Goal: Information Seeking & Learning: Find specific fact

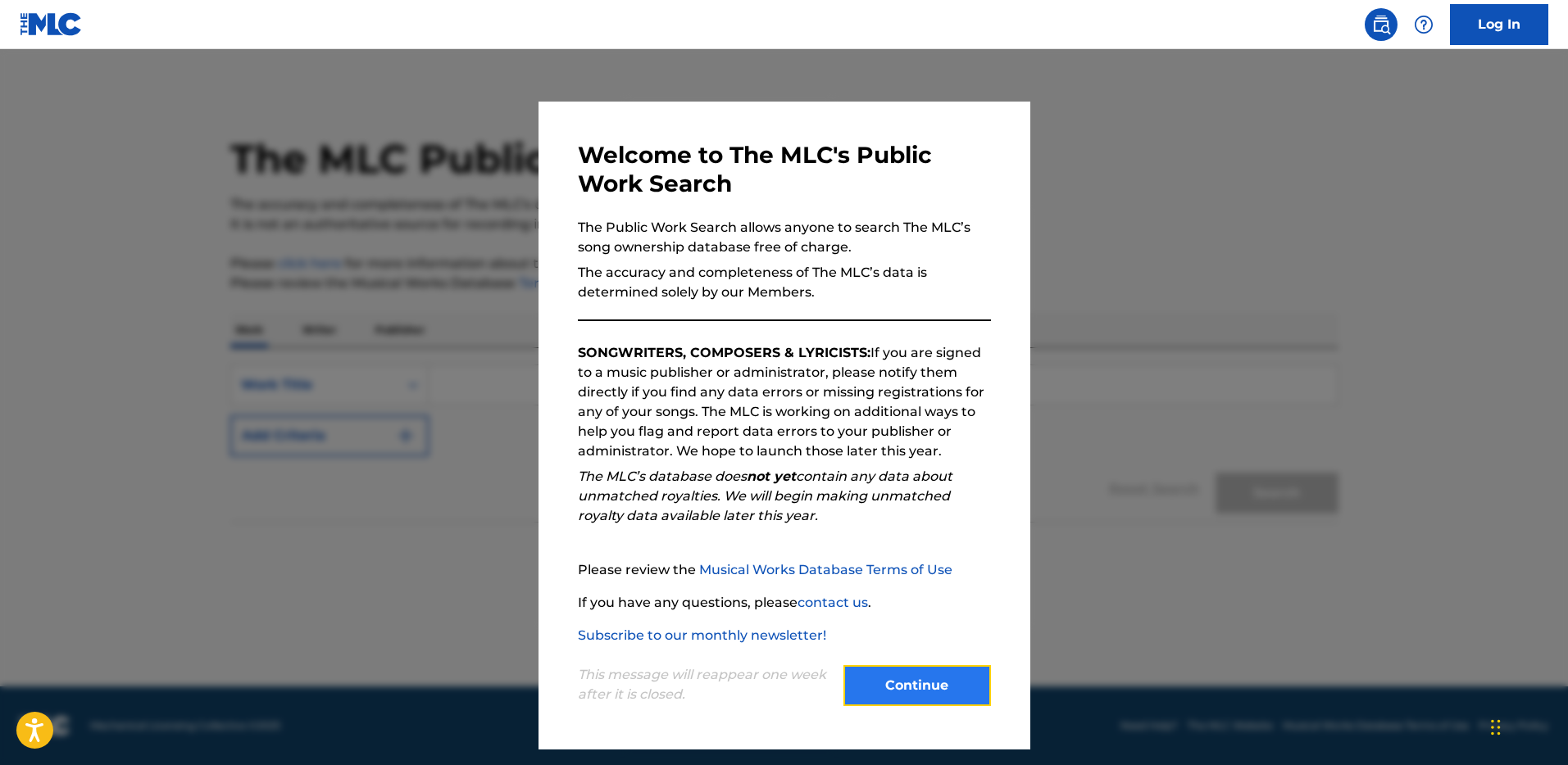
click at [936, 690] on button "Continue" at bounding box center [917, 686] width 148 height 41
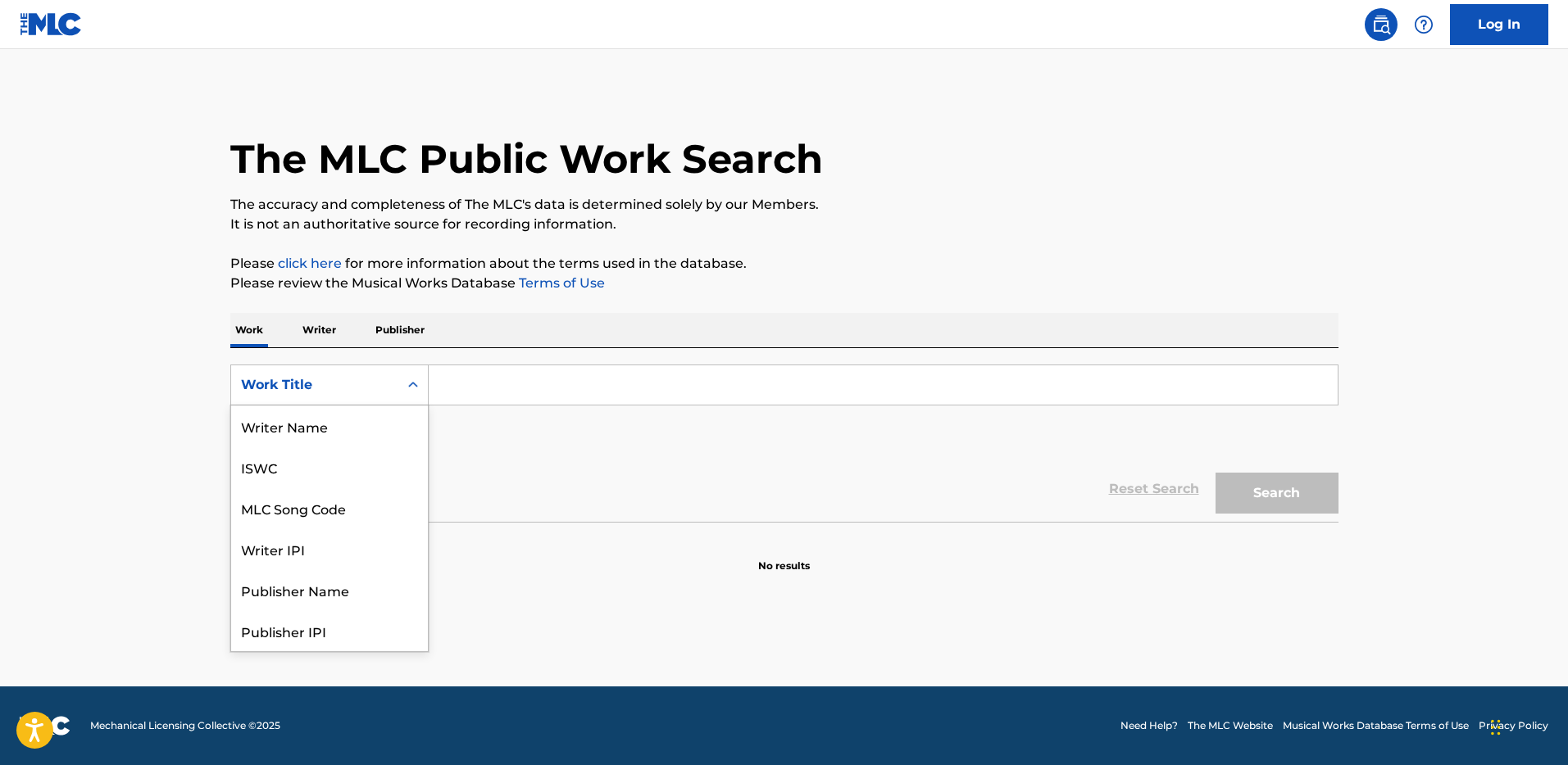
click at [313, 382] on div "Work Title" at bounding box center [315, 384] width 148 height 20
click at [332, 627] on div "Work Title" at bounding box center [329, 631] width 196 height 41
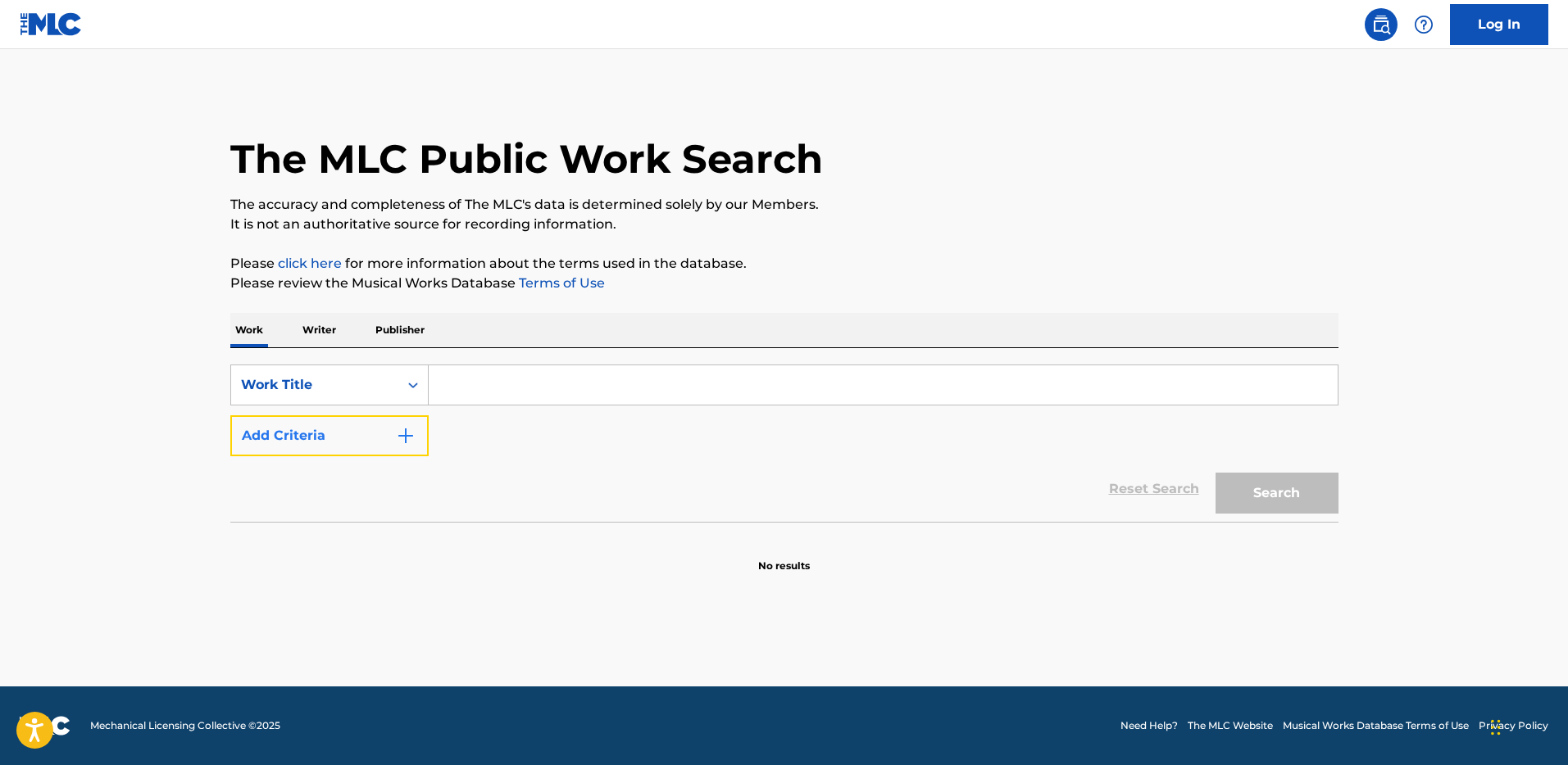
click at [381, 434] on button "Add Criteria" at bounding box center [329, 436] width 198 height 41
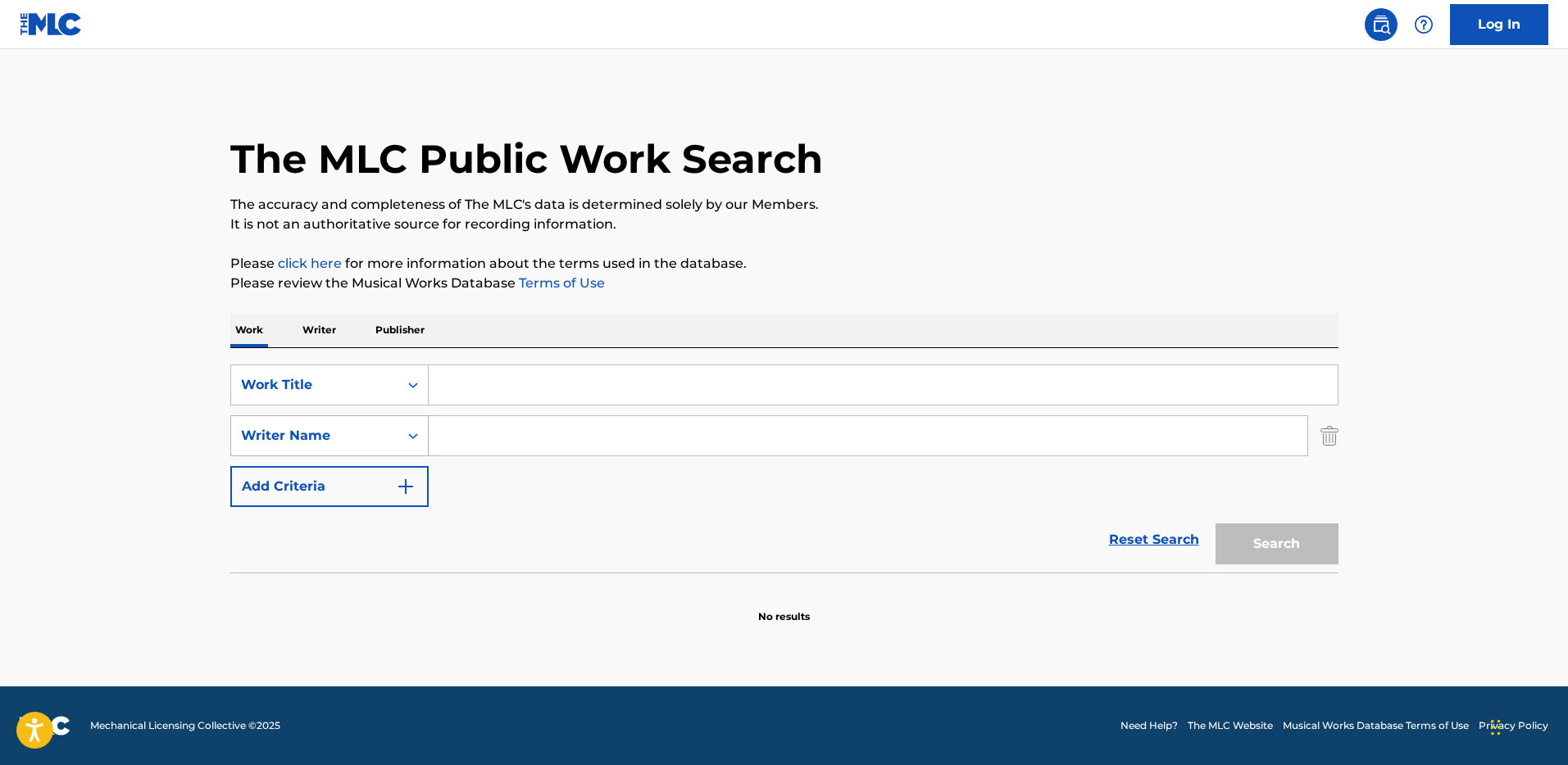
click at [381, 433] on div "Writer Name" at bounding box center [315, 435] width 148 height 20
click at [195, 438] on main "The MLC Public Work Search The accuracy and completeness of The MLC's data is d…" at bounding box center [784, 368] width 1568 height 637
click at [1330, 440] on img "Search Form" at bounding box center [1328, 436] width 18 height 41
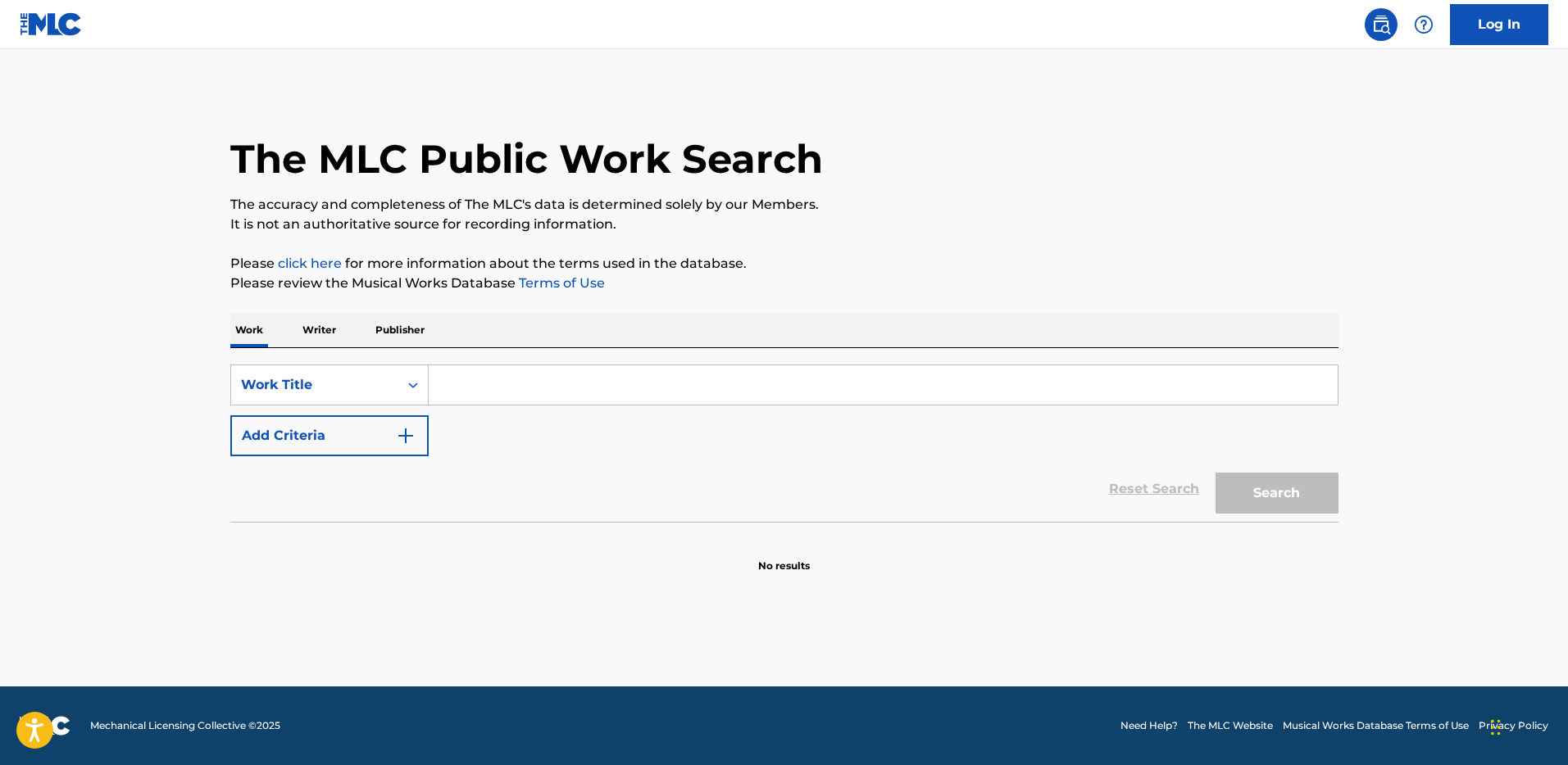
click at [476, 384] on input "Search Form" at bounding box center [882, 385] width 908 height 39
type input "That's Why"
click at [1250, 481] on button "Search" at bounding box center [1276, 493] width 123 height 41
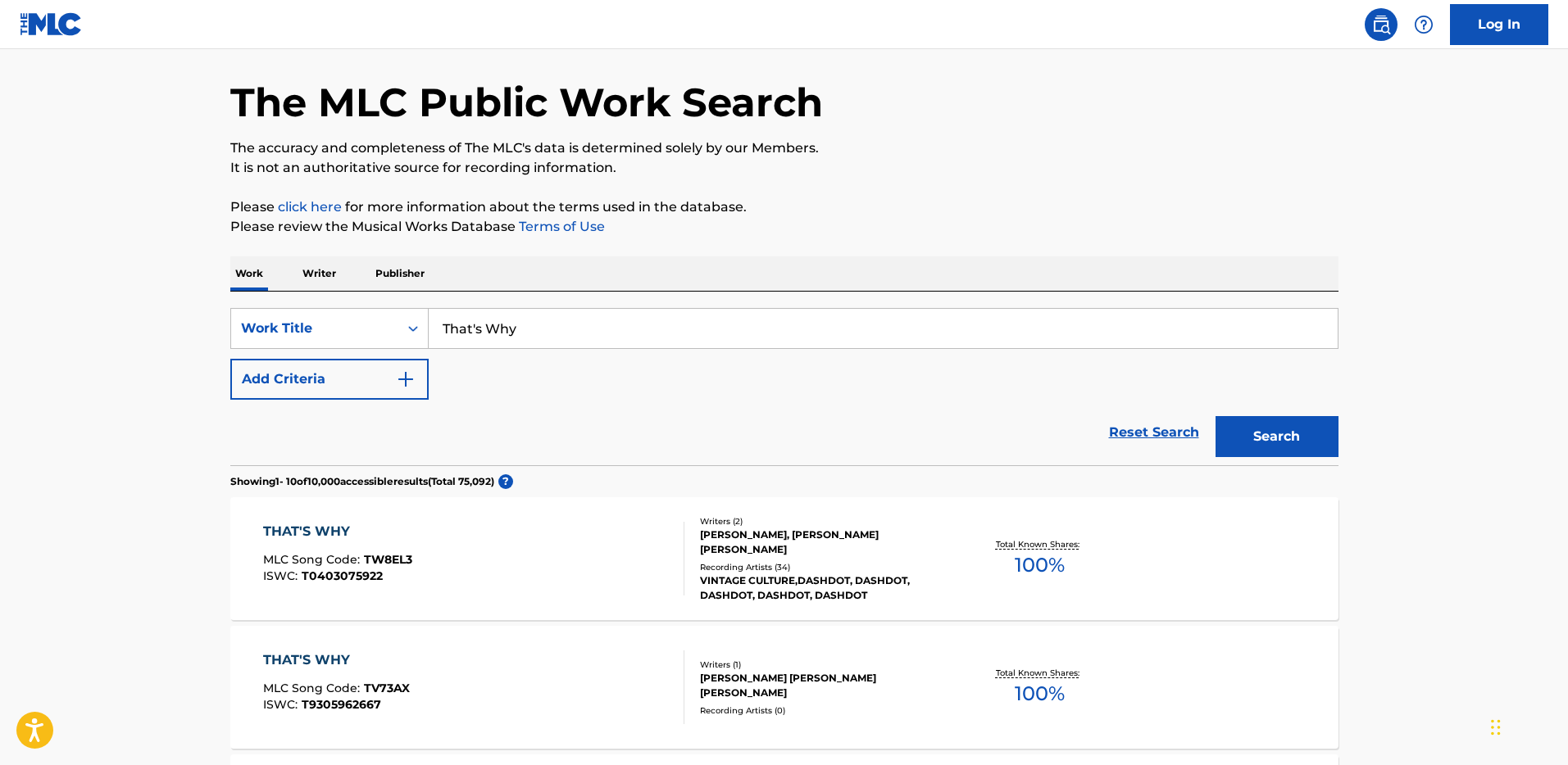
scroll to position [0, 0]
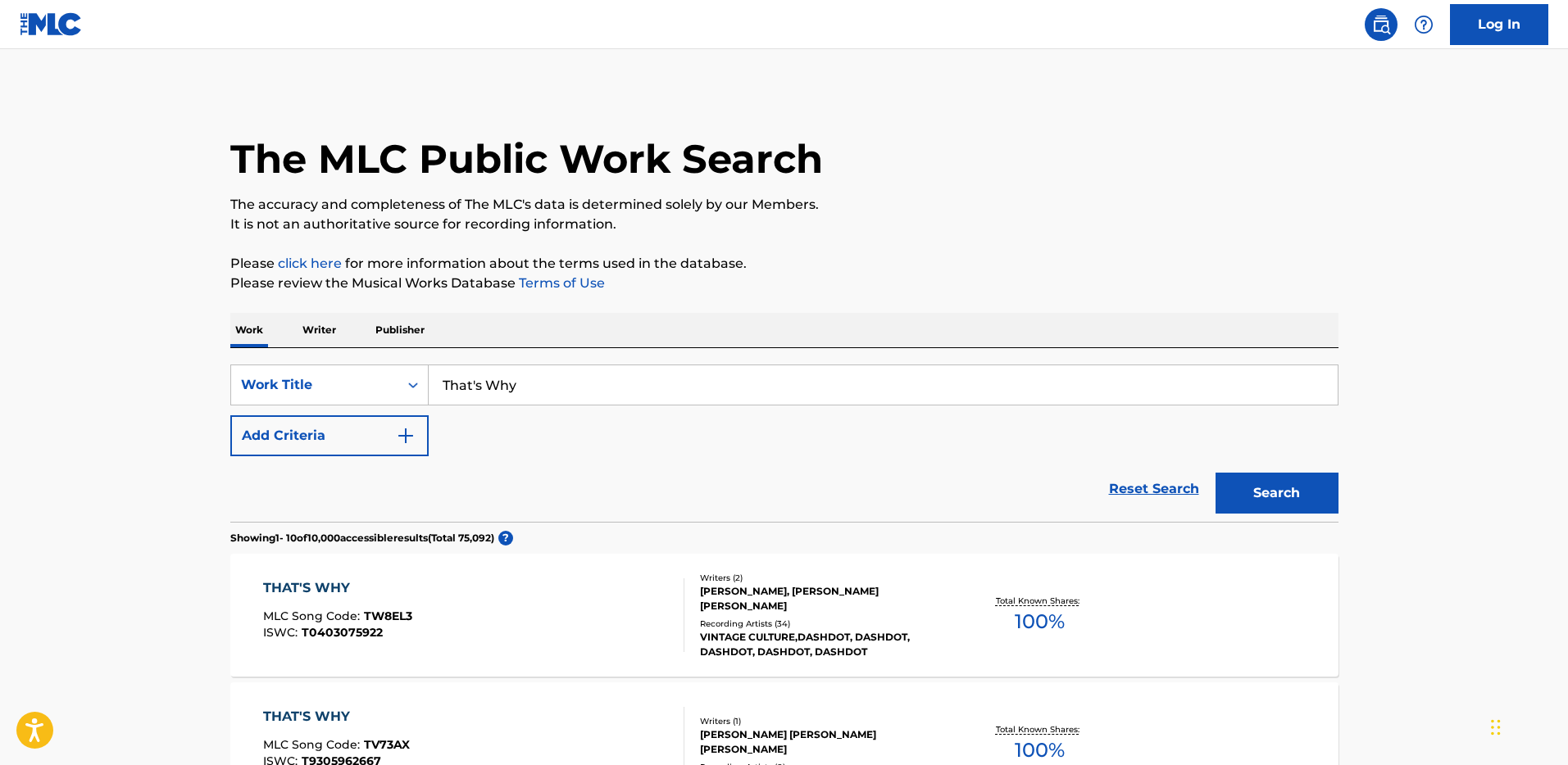
click at [329, 329] on p "Writer" at bounding box center [319, 330] width 43 height 35
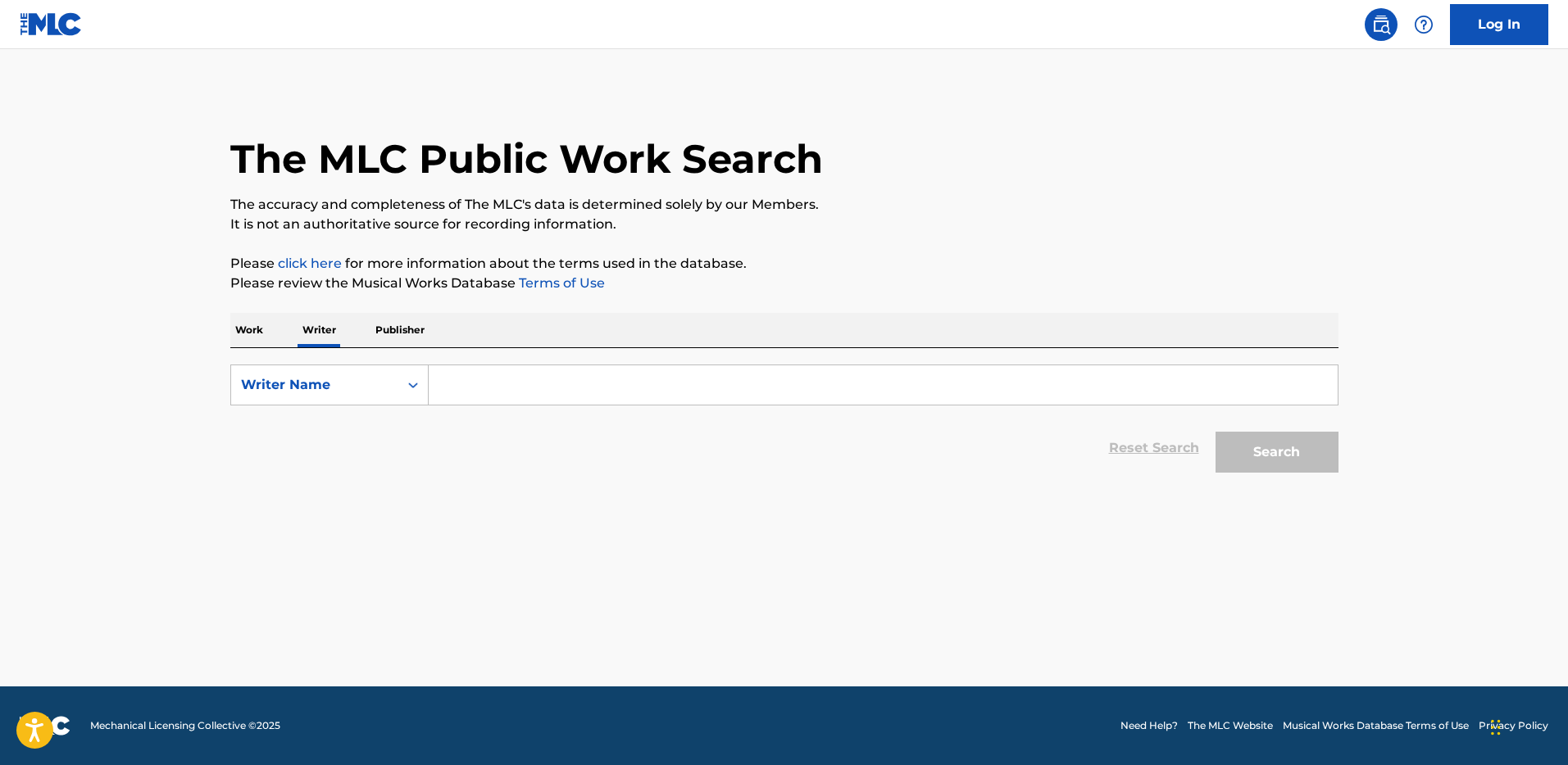
click at [515, 391] on input "Search Form" at bounding box center [882, 385] width 908 height 39
type input "[PERSON_NAME]"
click at [1215, 432] on button "Search" at bounding box center [1276, 453] width 123 height 41
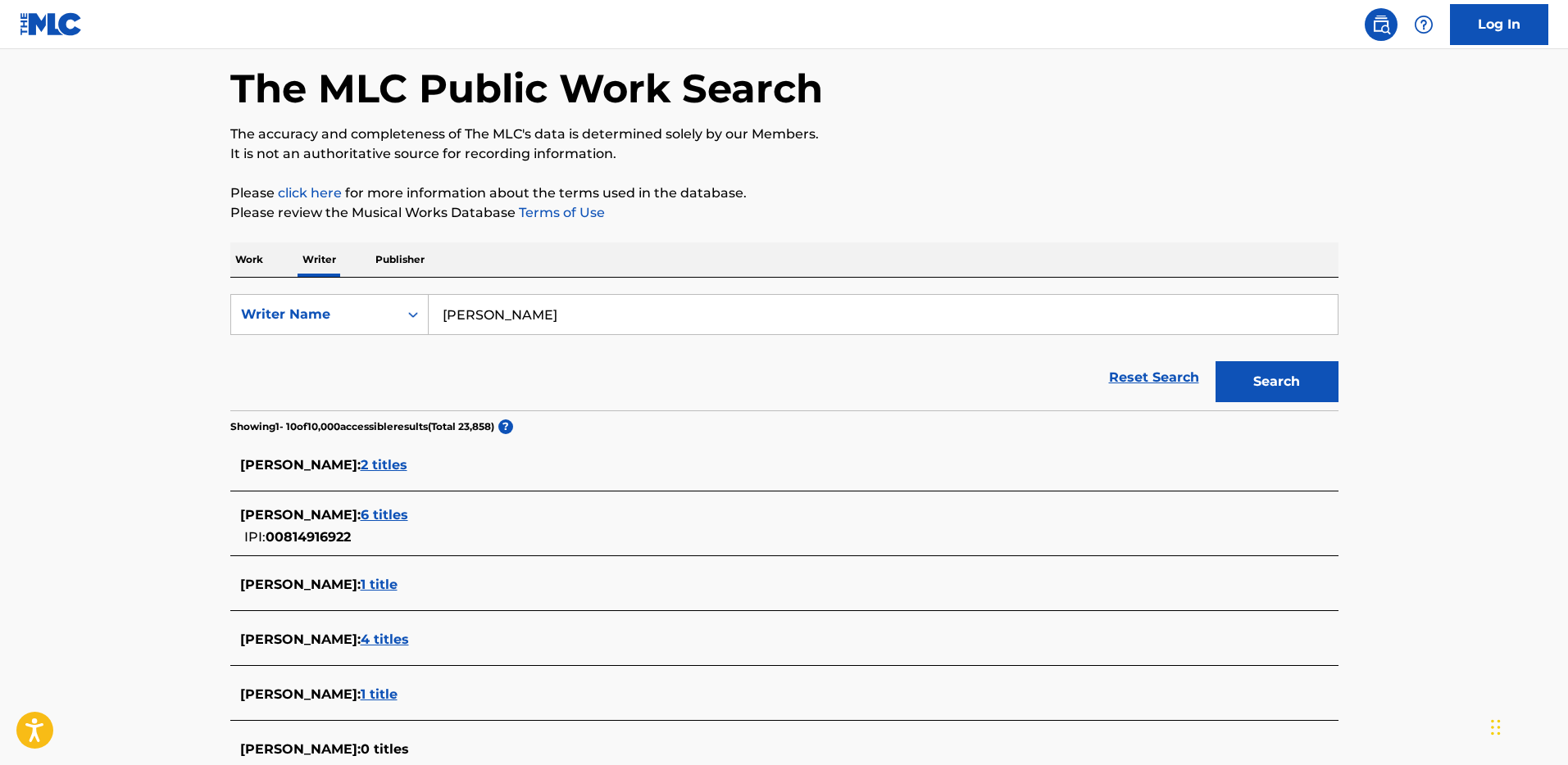
scroll to position [72, 0]
click at [406, 466] on span "2 titles" at bounding box center [384, 463] width 47 height 16
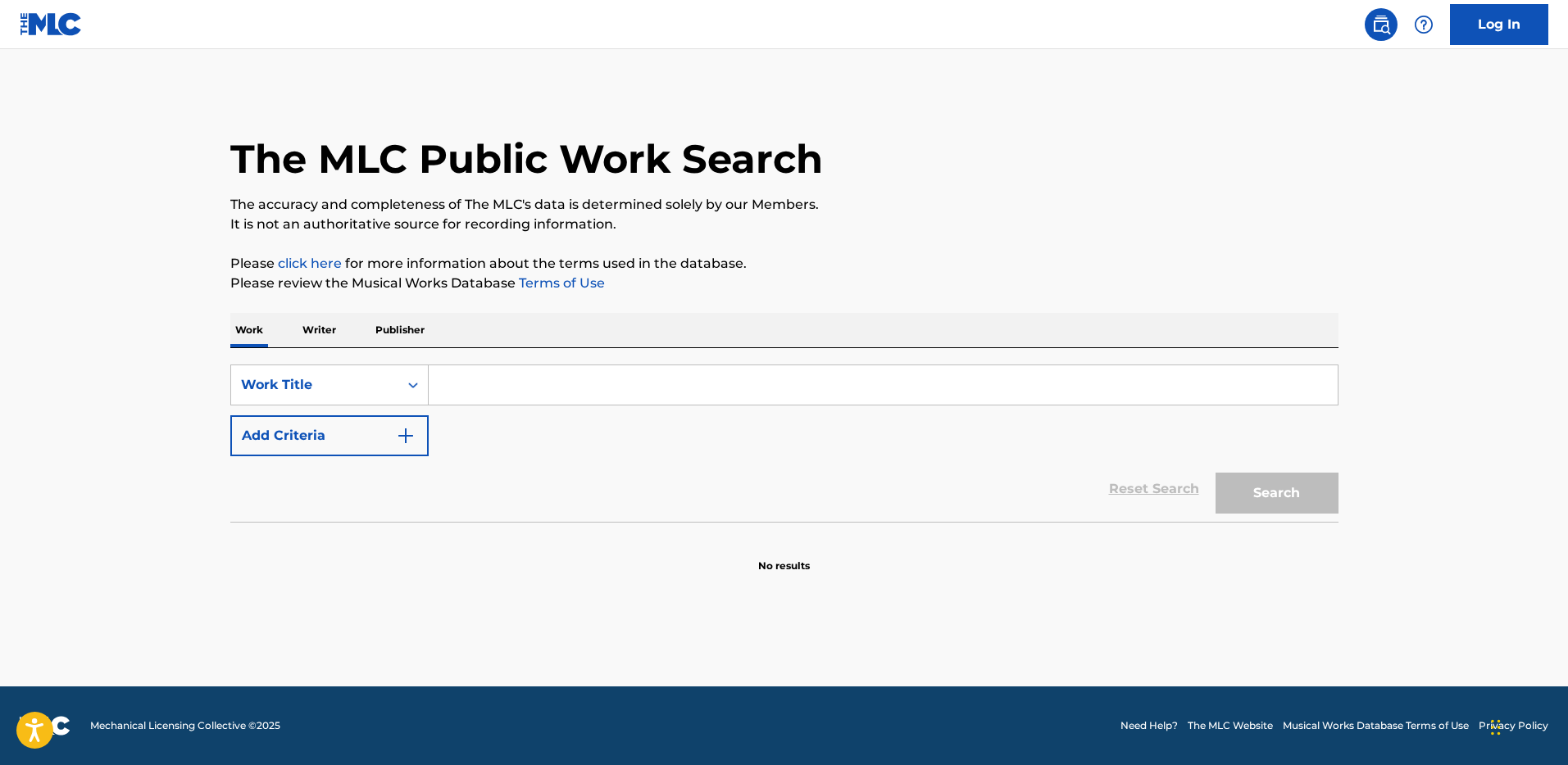
click at [327, 332] on p "Writer" at bounding box center [319, 330] width 43 height 35
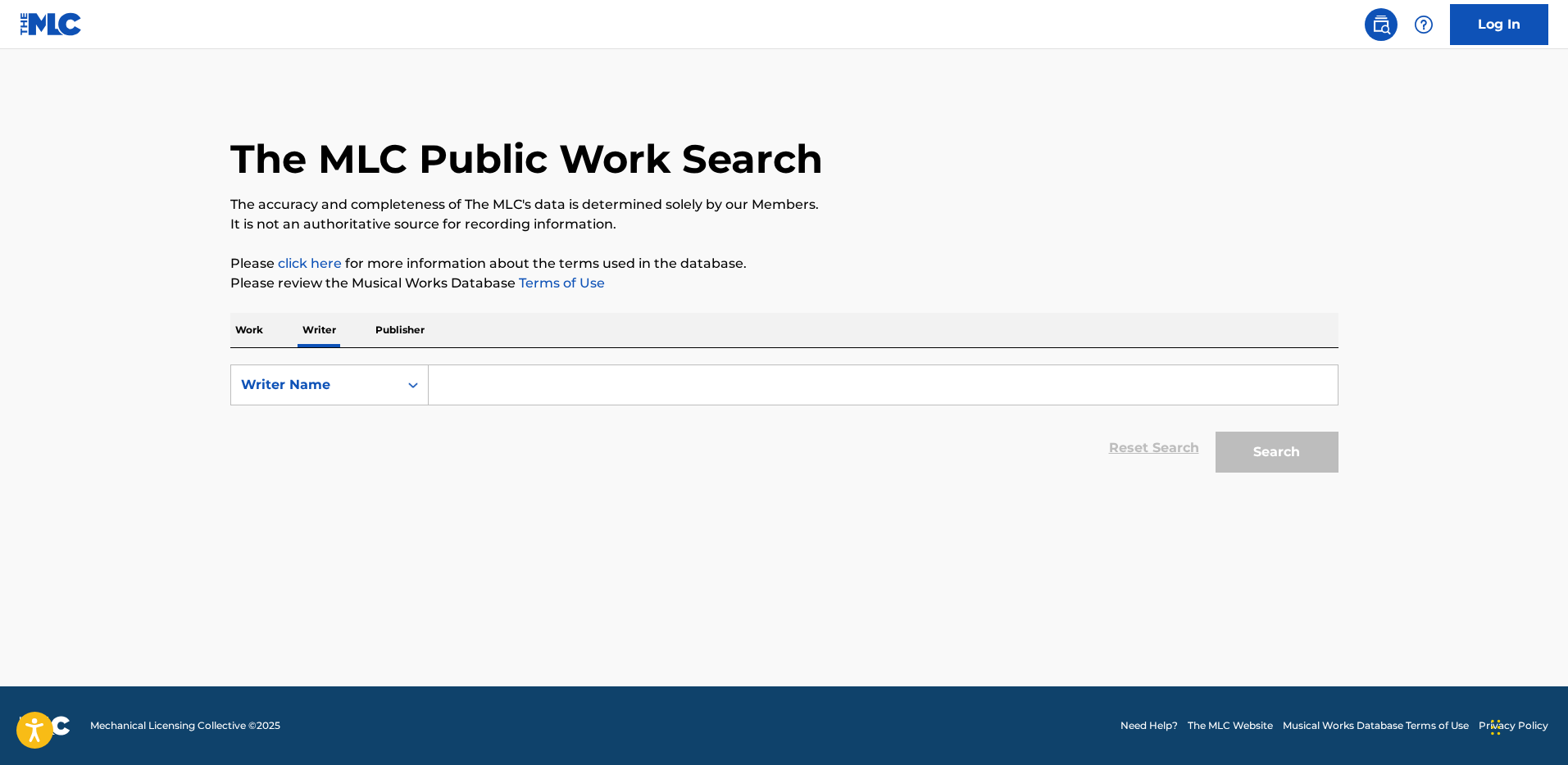
click at [484, 390] on input "Search Form" at bounding box center [882, 385] width 908 height 39
click at [1215, 432] on button "Search" at bounding box center [1276, 453] width 123 height 41
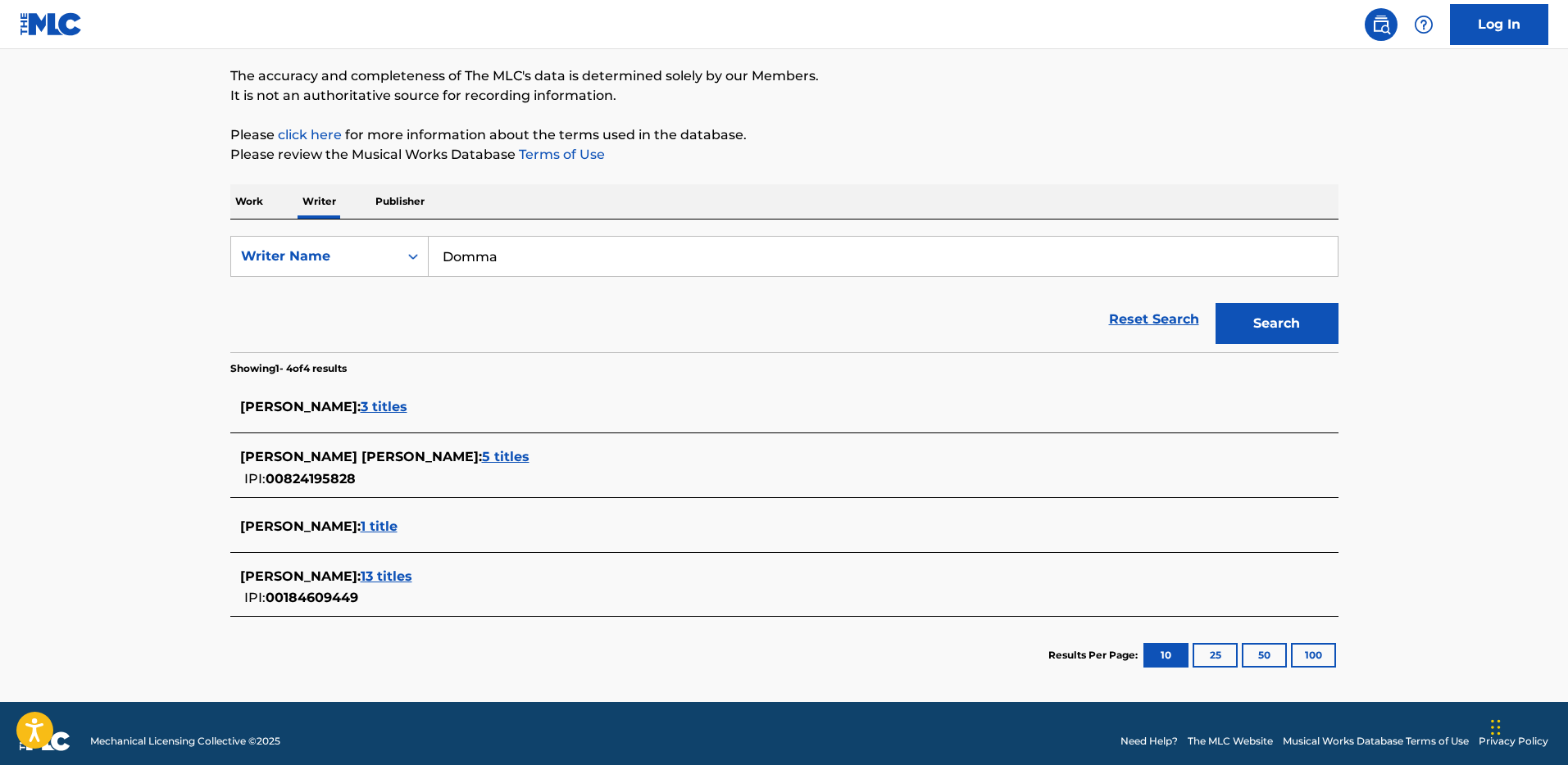
scroll to position [134, 0]
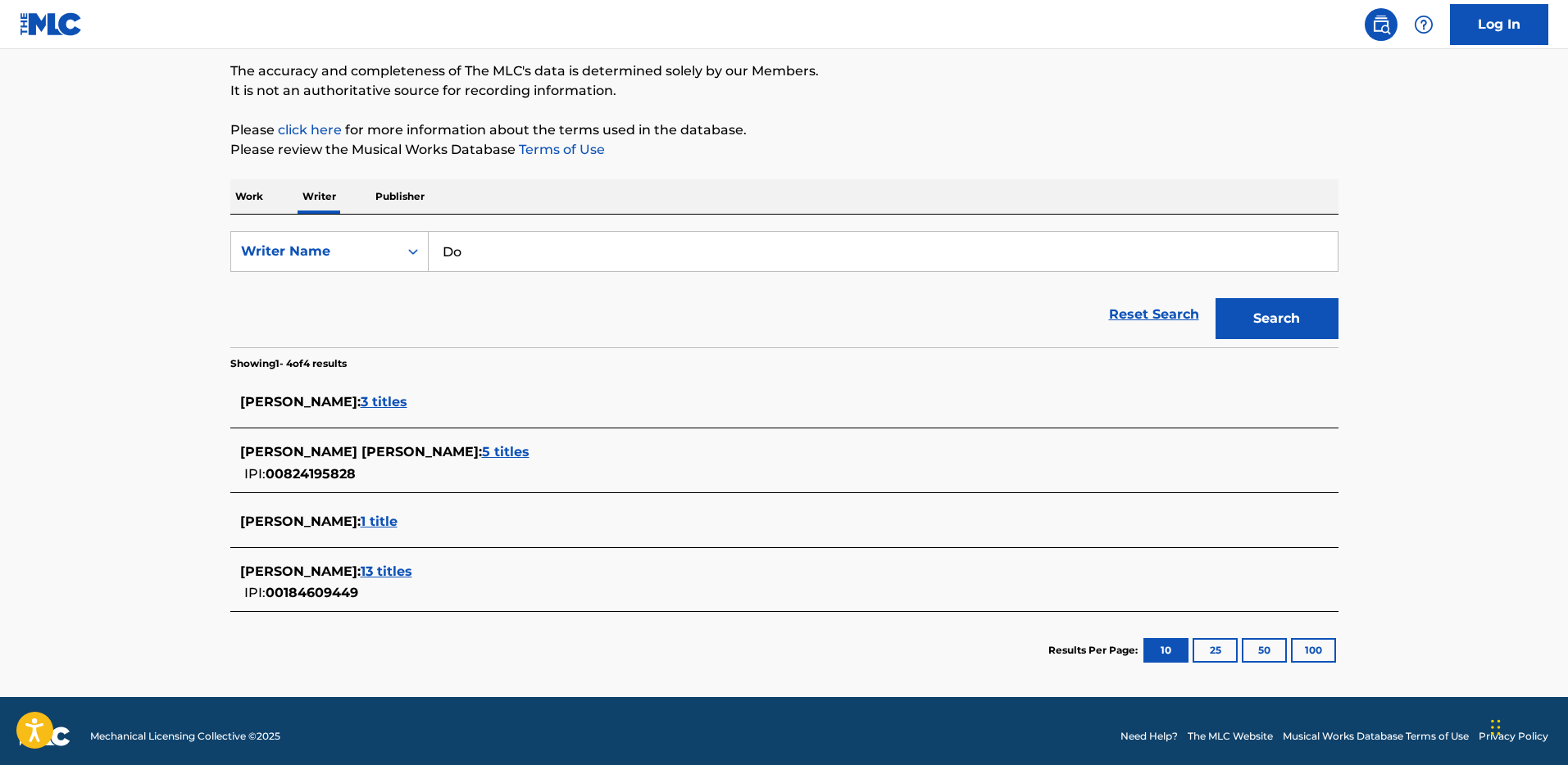
type input "D"
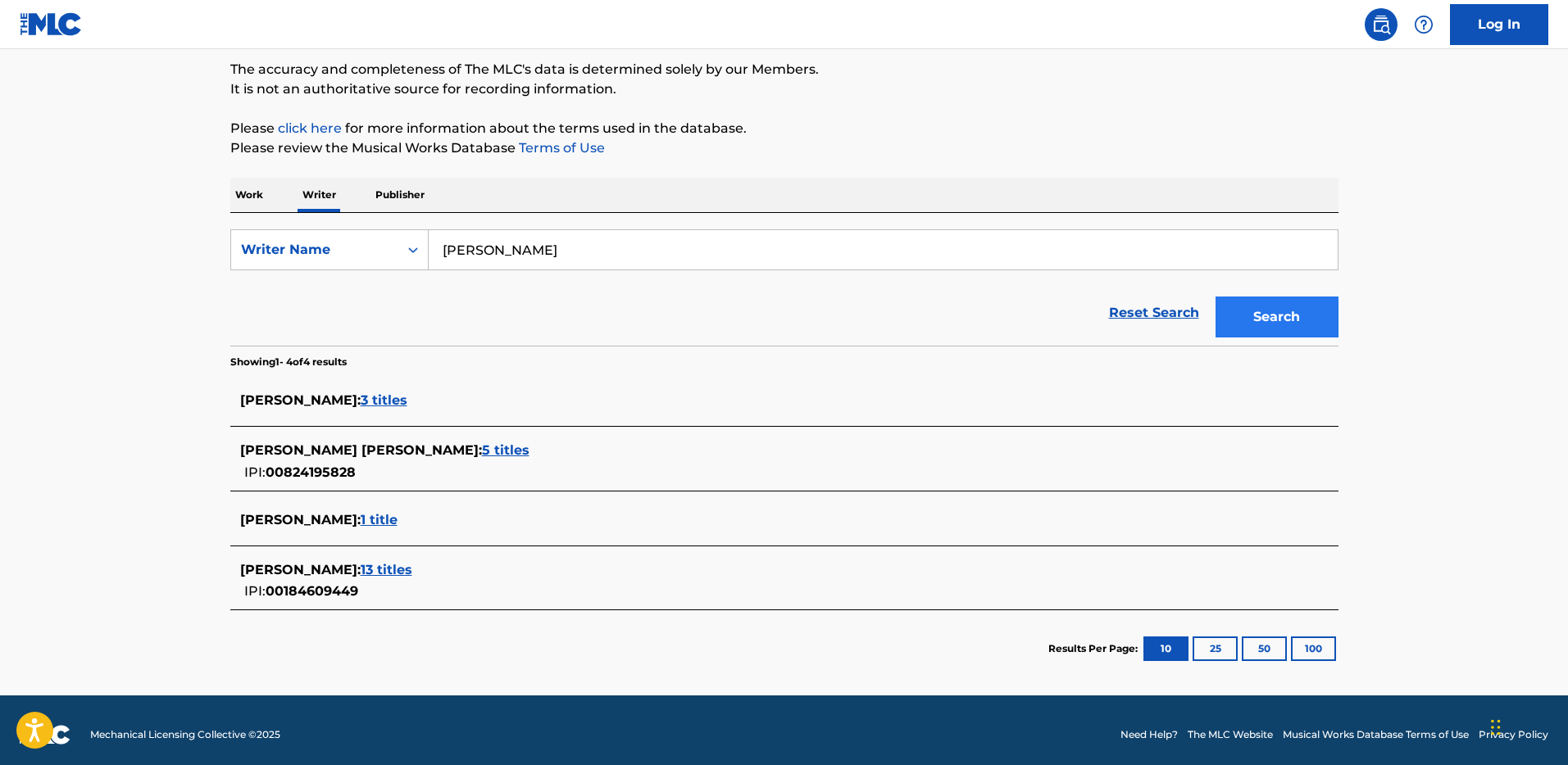
type input "Anthony M Nieves"
click at [1289, 317] on button "Search" at bounding box center [1276, 317] width 123 height 41
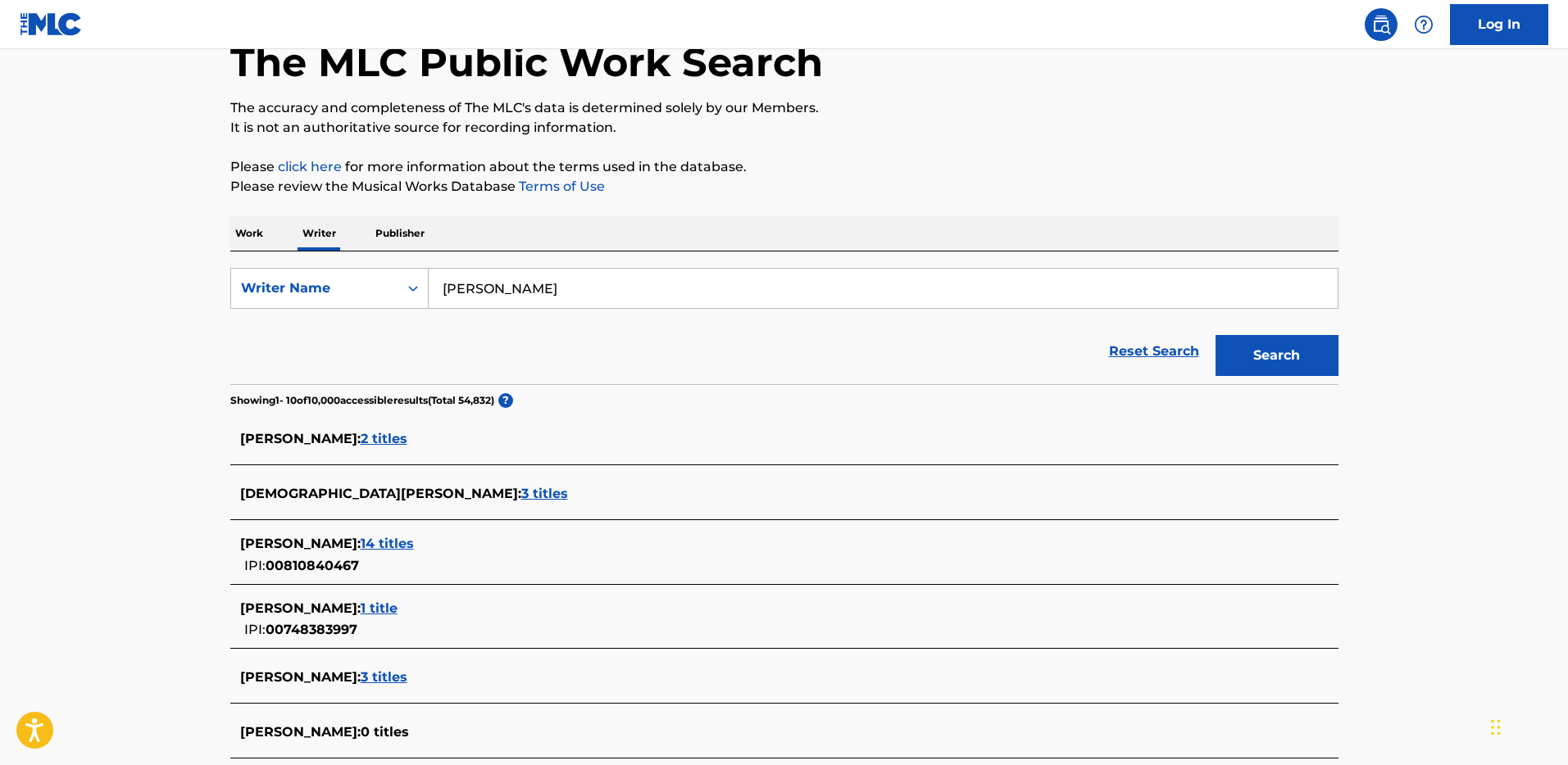
scroll to position [0, 0]
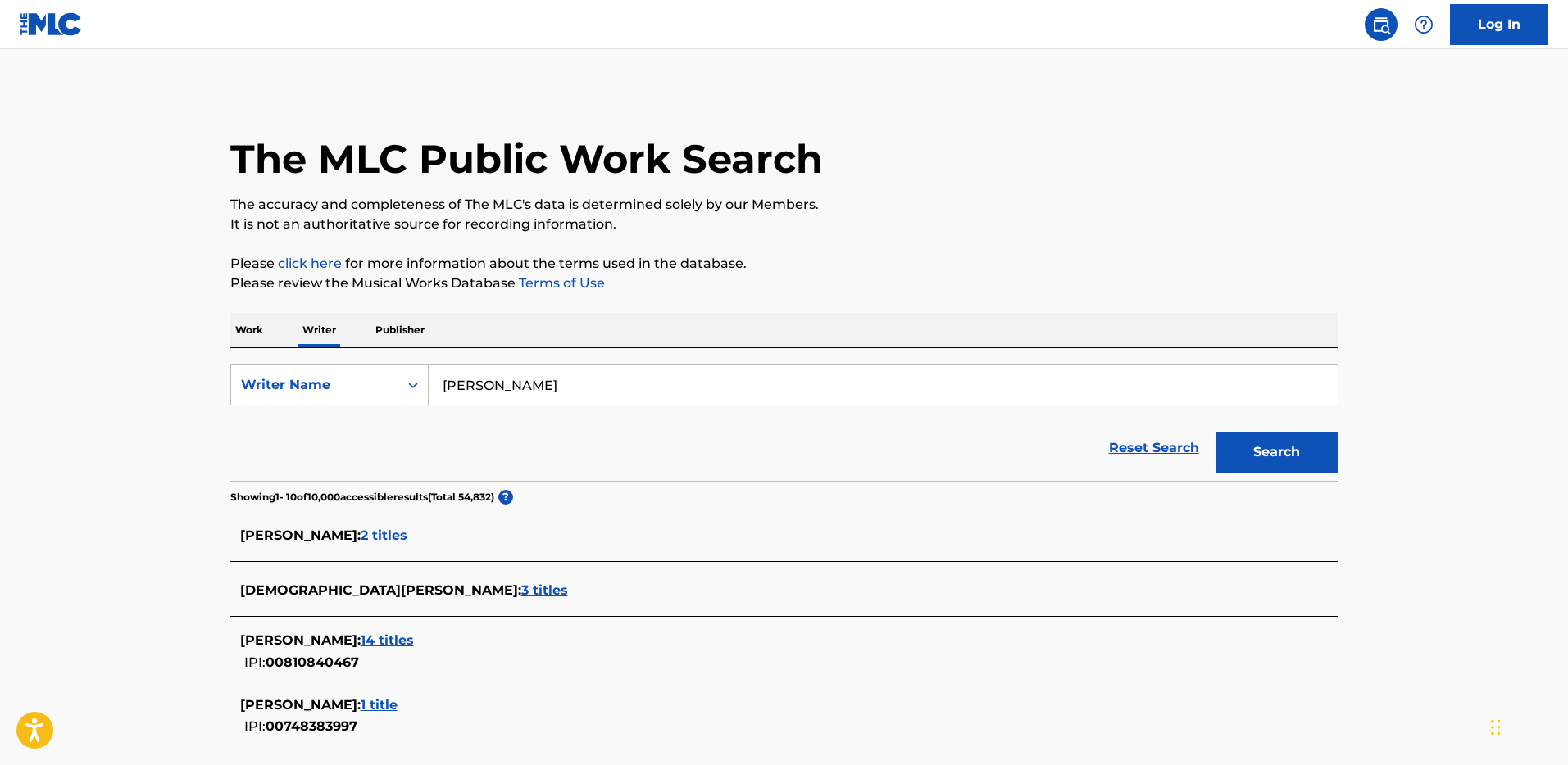
drag, startPoint x: 589, startPoint y: 392, endPoint x: 428, endPoint y: 373, distance: 162.1
click at [428, 373] on input "Anthony M Nieves" at bounding box center [882, 385] width 908 height 39
drag, startPoint x: 241, startPoint y: 321, endPoint x: 249, endPoint y: 322, distance: 8.1
click at [241, 321] on p "Work" at bounding box center [249, 330] width 37 height 35
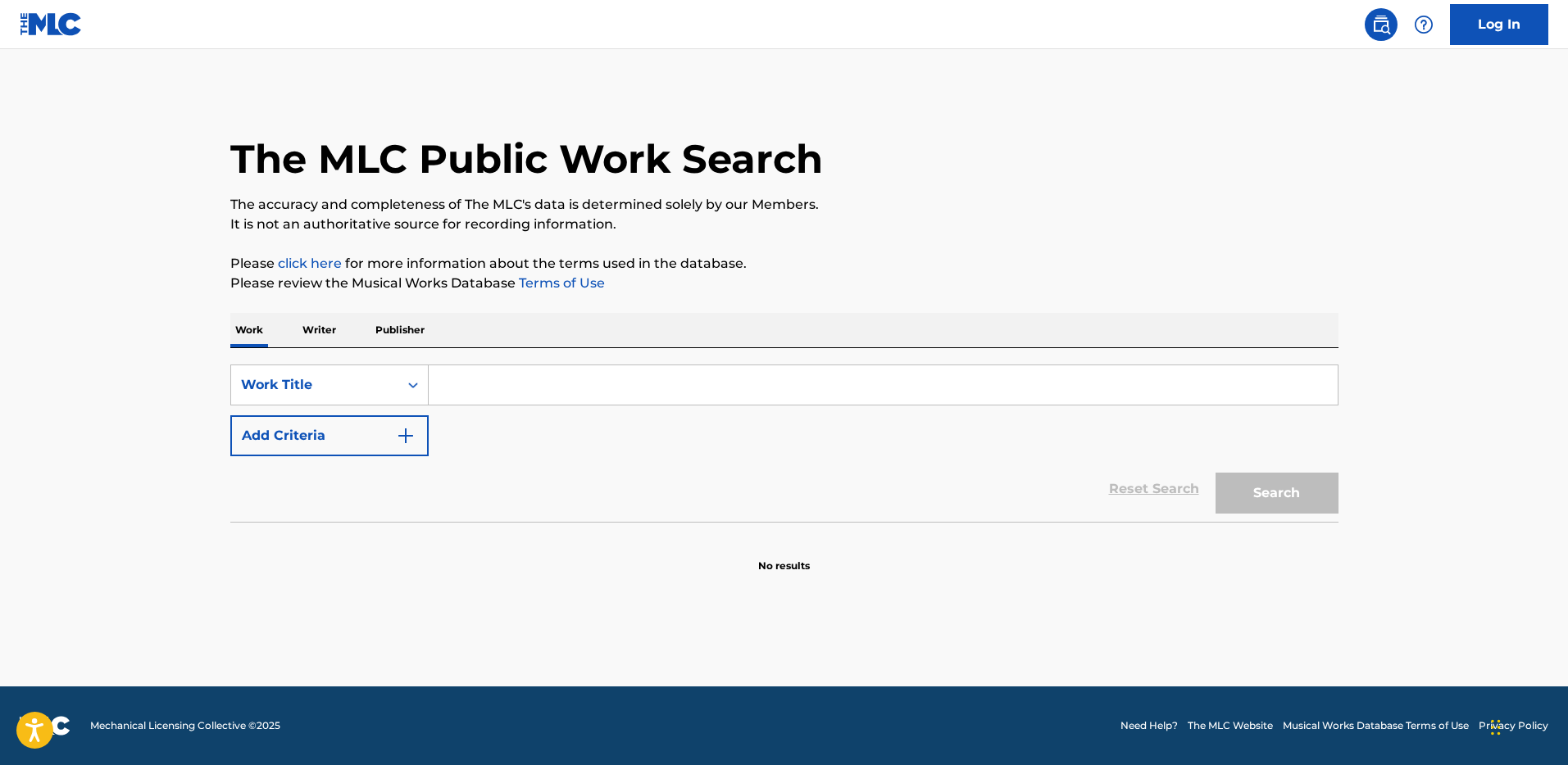
click at [510, 393] on input "Search Form" at bounding box center [882, 385] width 908 height 39
click at [459, 389] on input "THe Outfitt" at bounding box center [882, 385] width 908 height 39
click at [530, 389] on input "The Outfitt" at bounding box center [882, 385] width 908 height 39
type input "The Outfitt Basic Training"
click at [1251, 484] on button "Search" at bounding box center [1276, 493] width 123 height 41
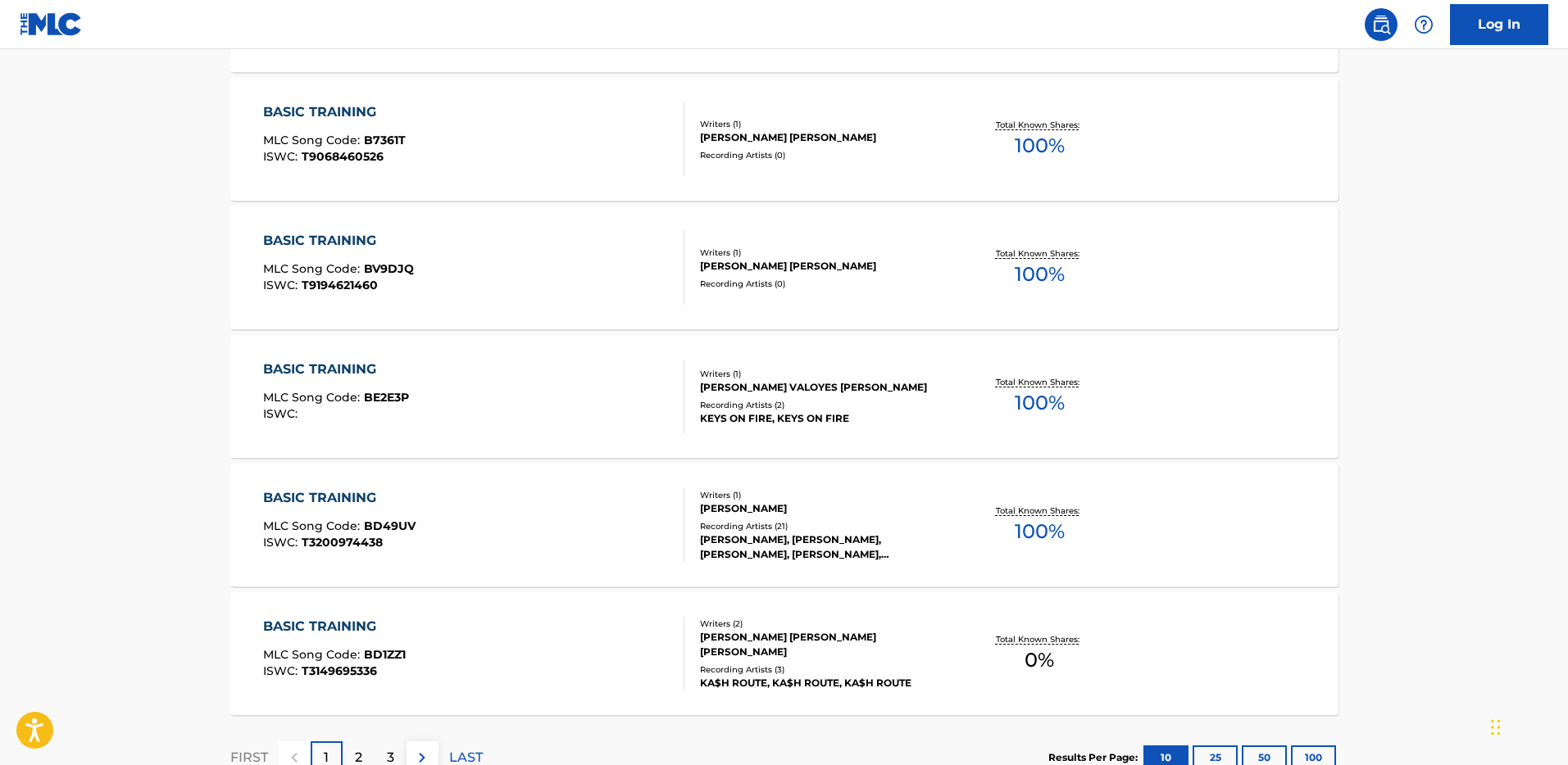
scroll to position [1240, 0]
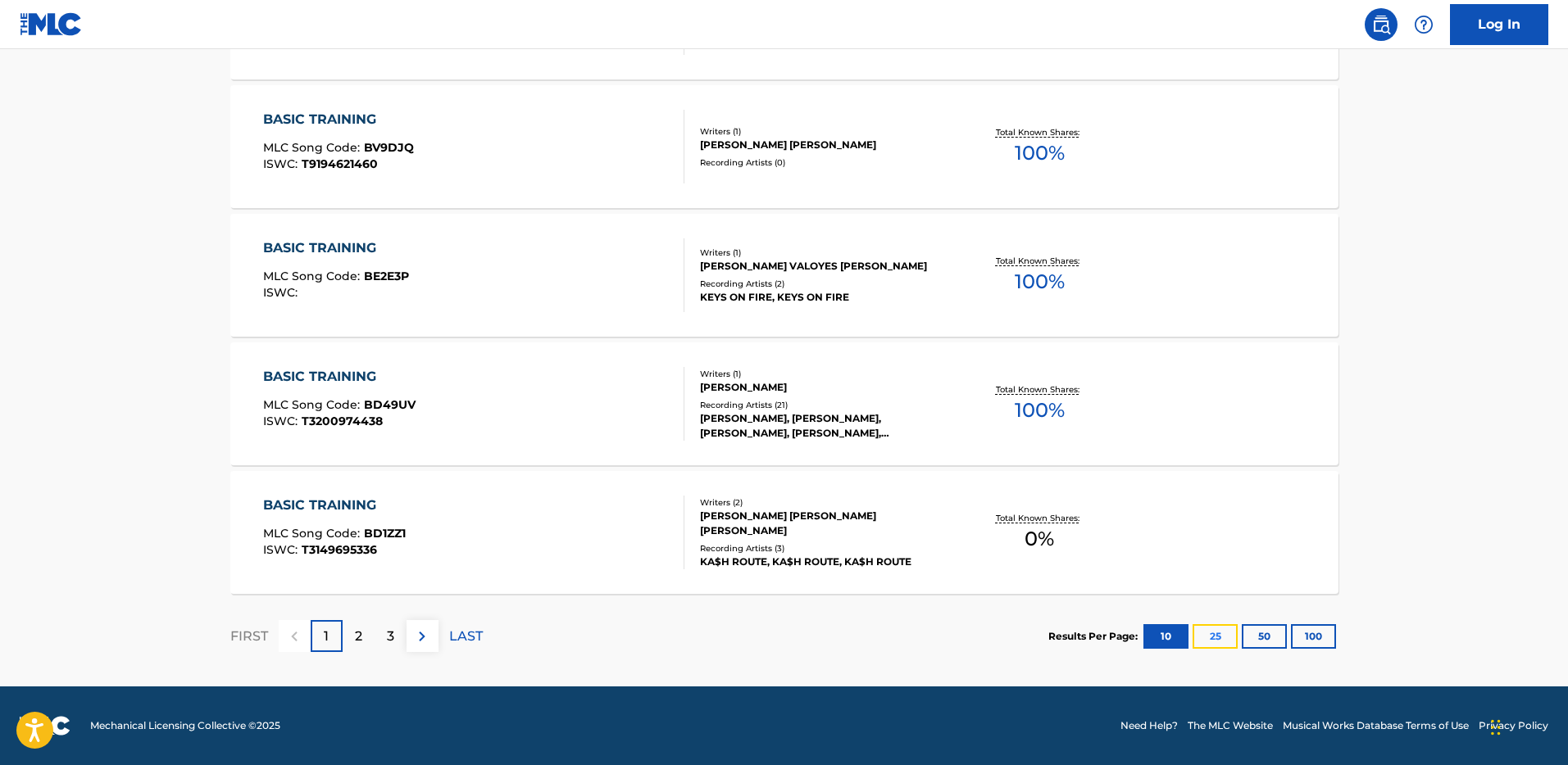
click at [1220, 631] on button "25" at bounding box center [1215, 636] width 45 height 24
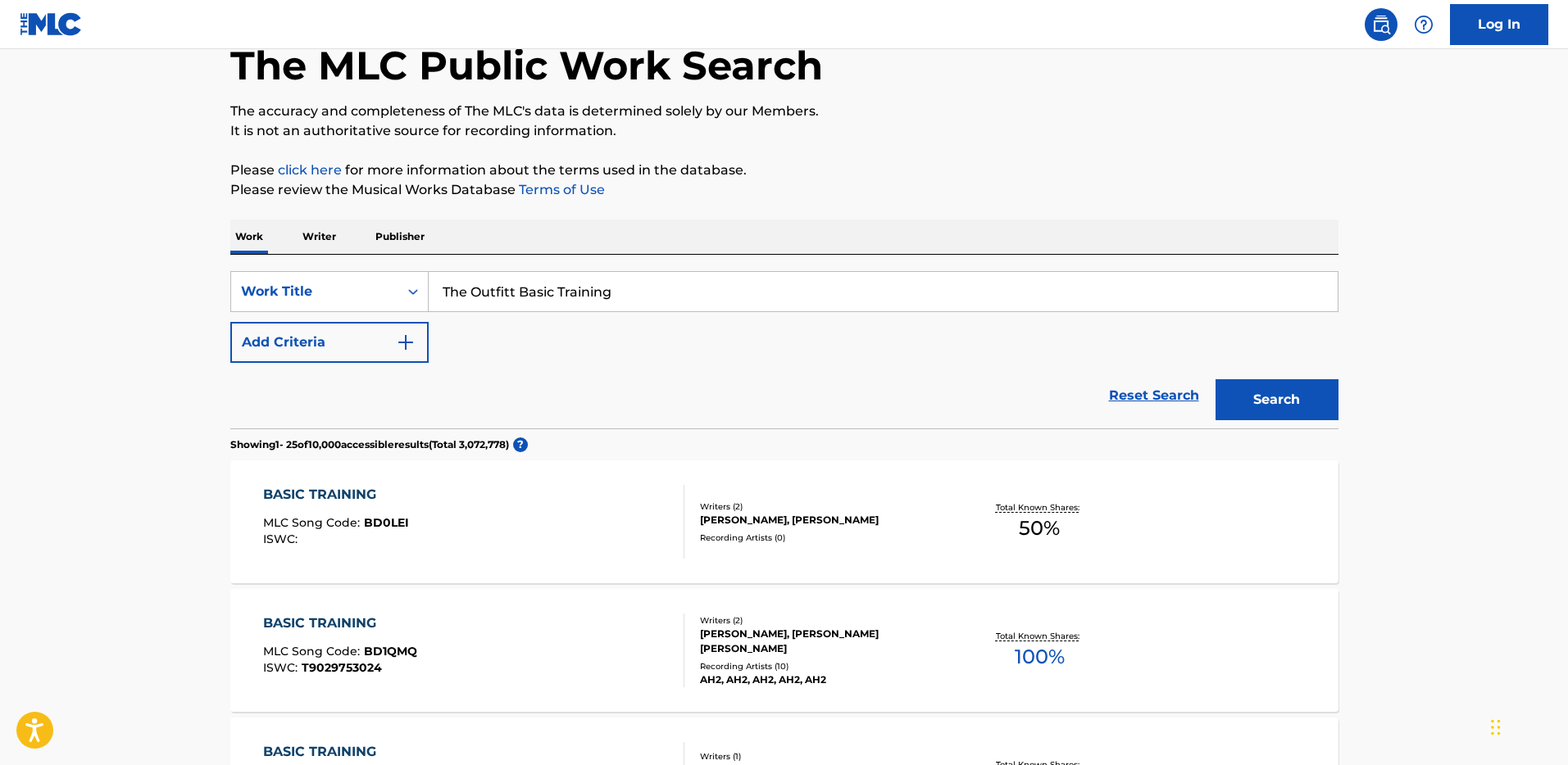
scroll to position [0, 0]
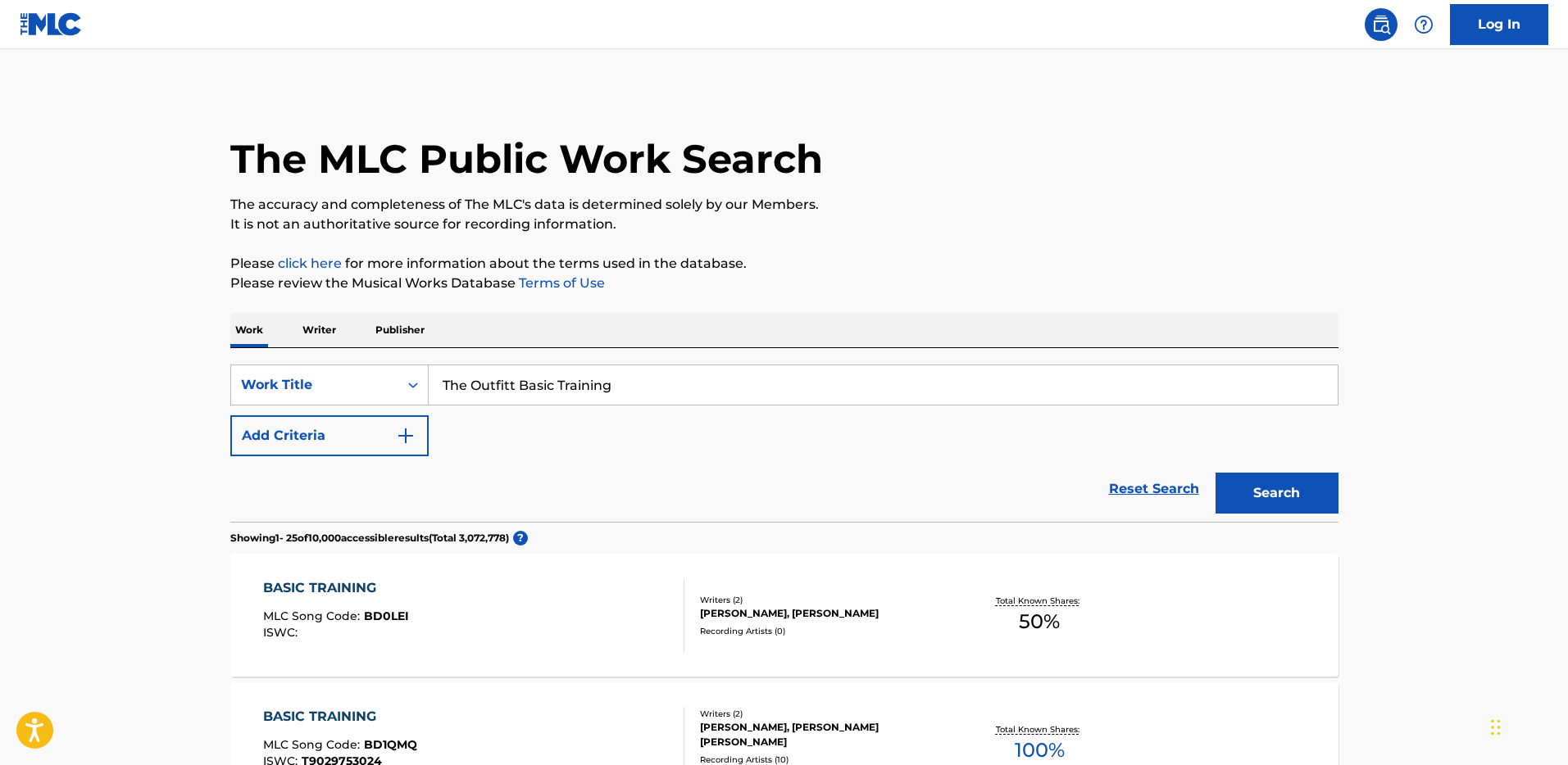
click at [323, 331] on p "Writer" at bounding box center [319, 330] width 43 height 35
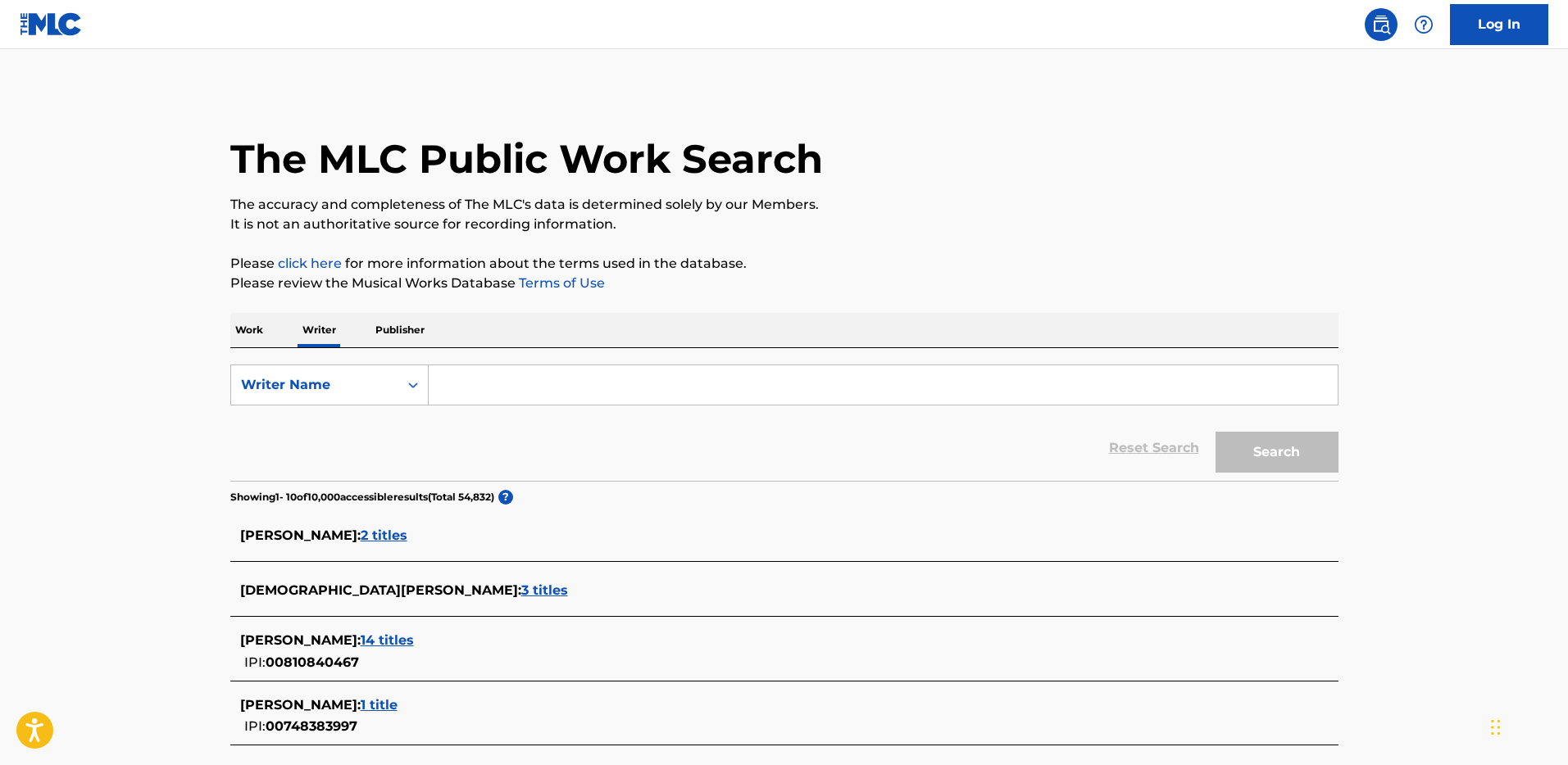
click at [385, 325] on p "Publisher" at bounding box center [399, 330] width 59 height 35
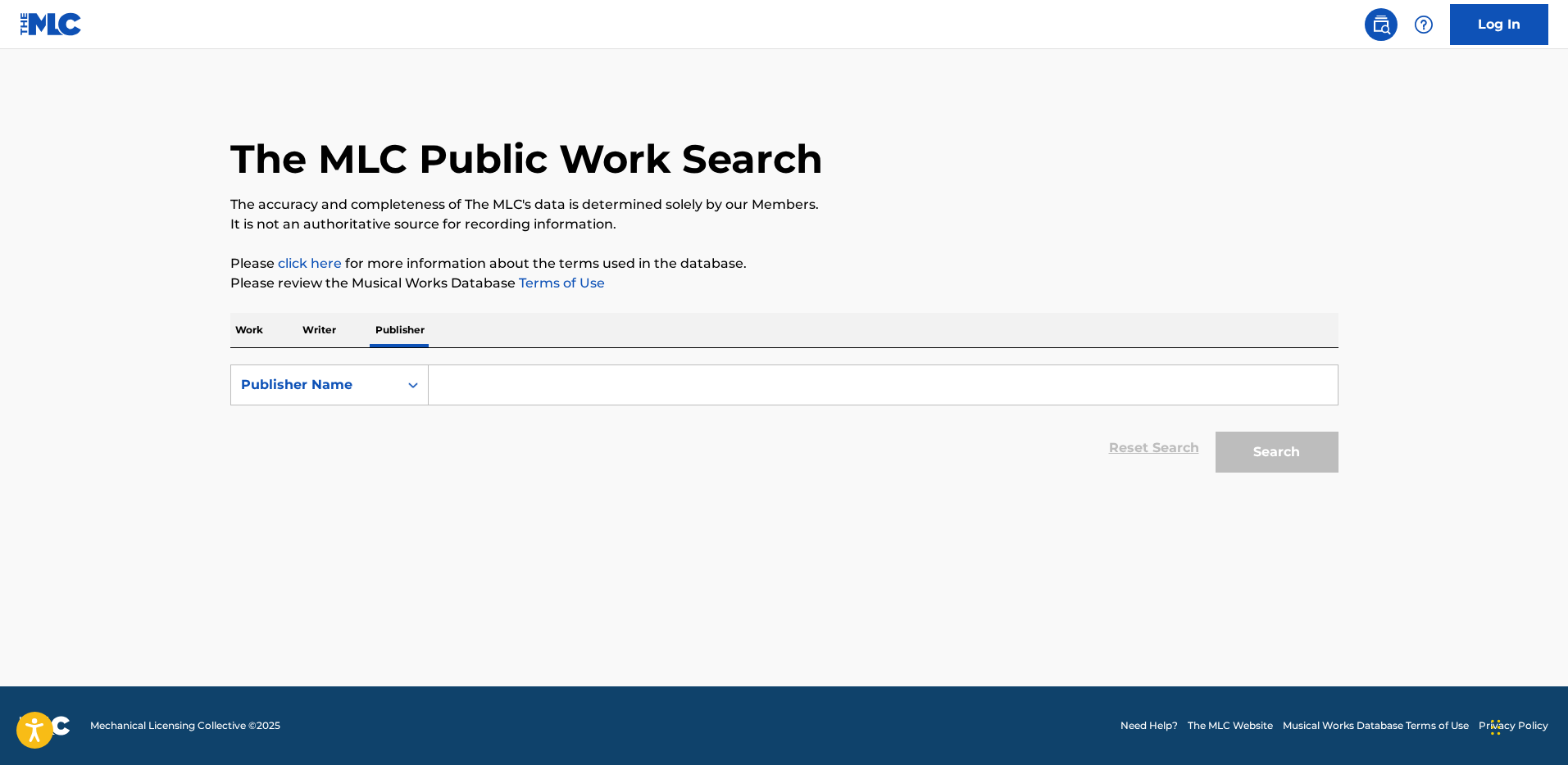
click at [466, 384] on input "Search Form" at bounding box center [882, 385] width 908 height 39
type input "Tony "Domma" Snow"
click at [1215, 432] on button "Search" at bounding box center [1276, 453] width 123 height 41
